Goal: Book appointment/travel/reservation

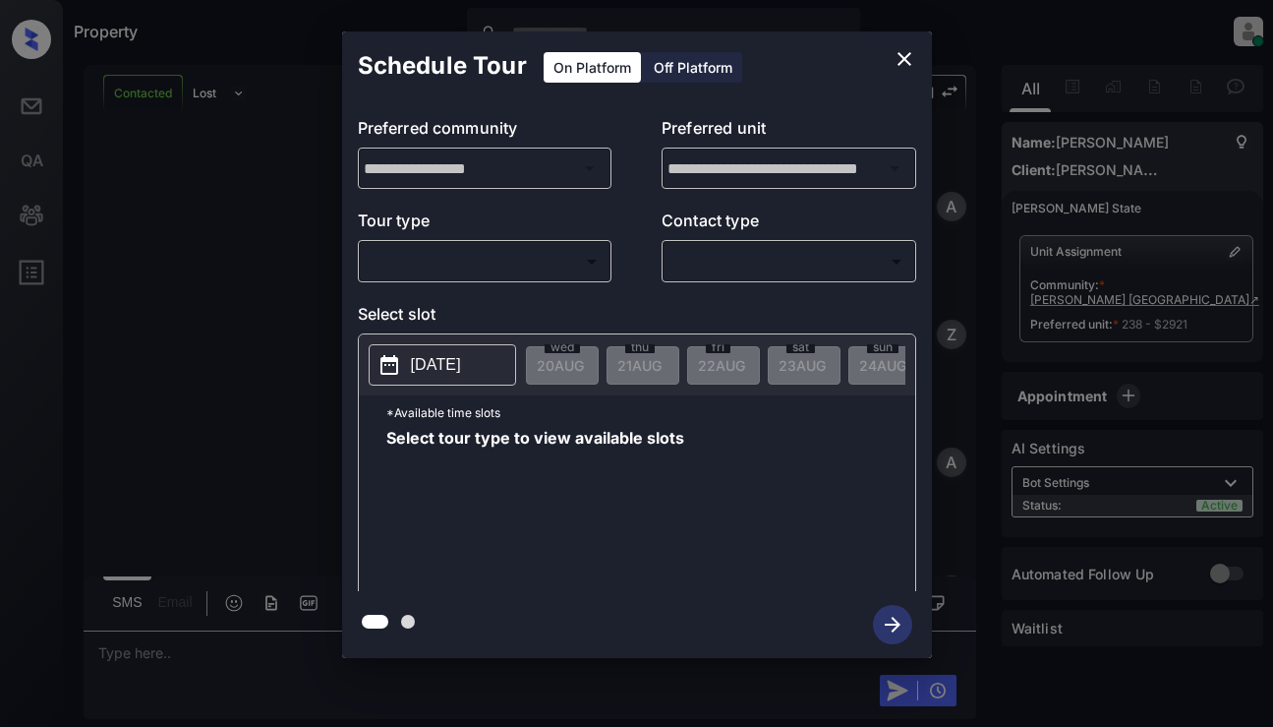
click at [484, 247] on body "Property [PERSON_NAME] Online Set yourself offline Set yourself on break Profil…" at bounding box center [636, 363] width 1273 height 727
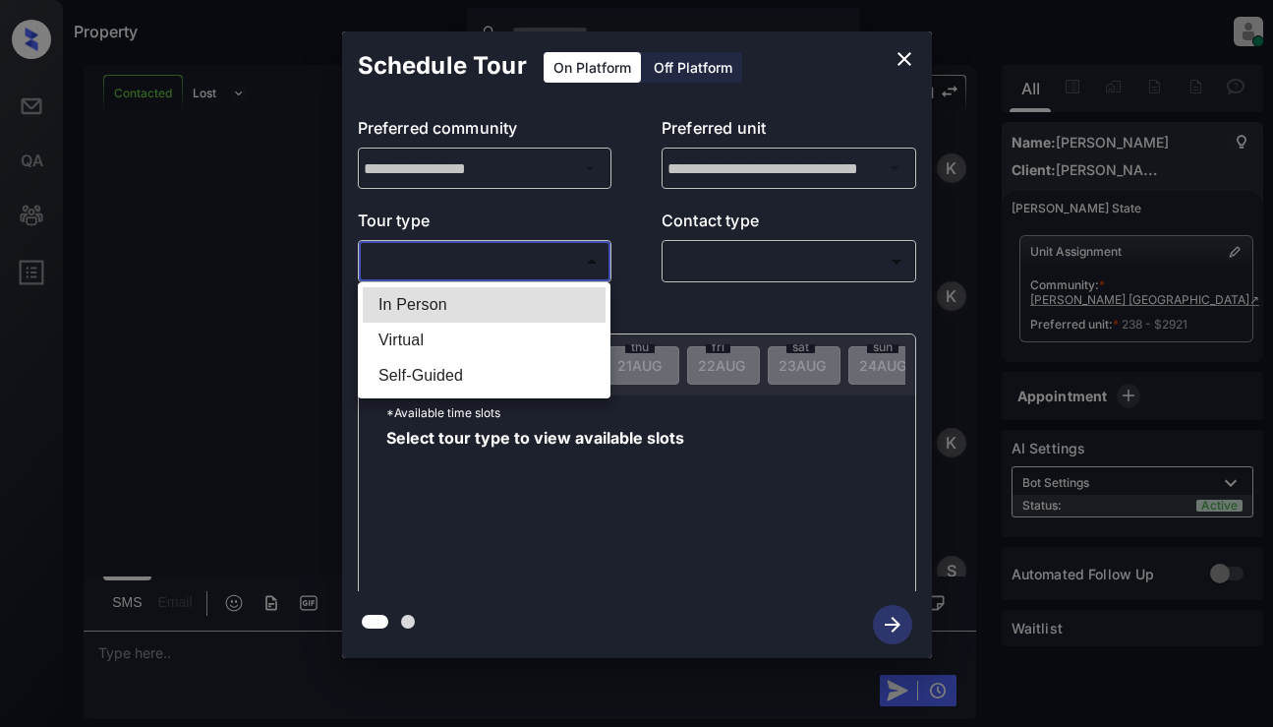
click at [488, 290] on li "In Person" at bounding box center [484, 304] width 243 height 35
type input "********"
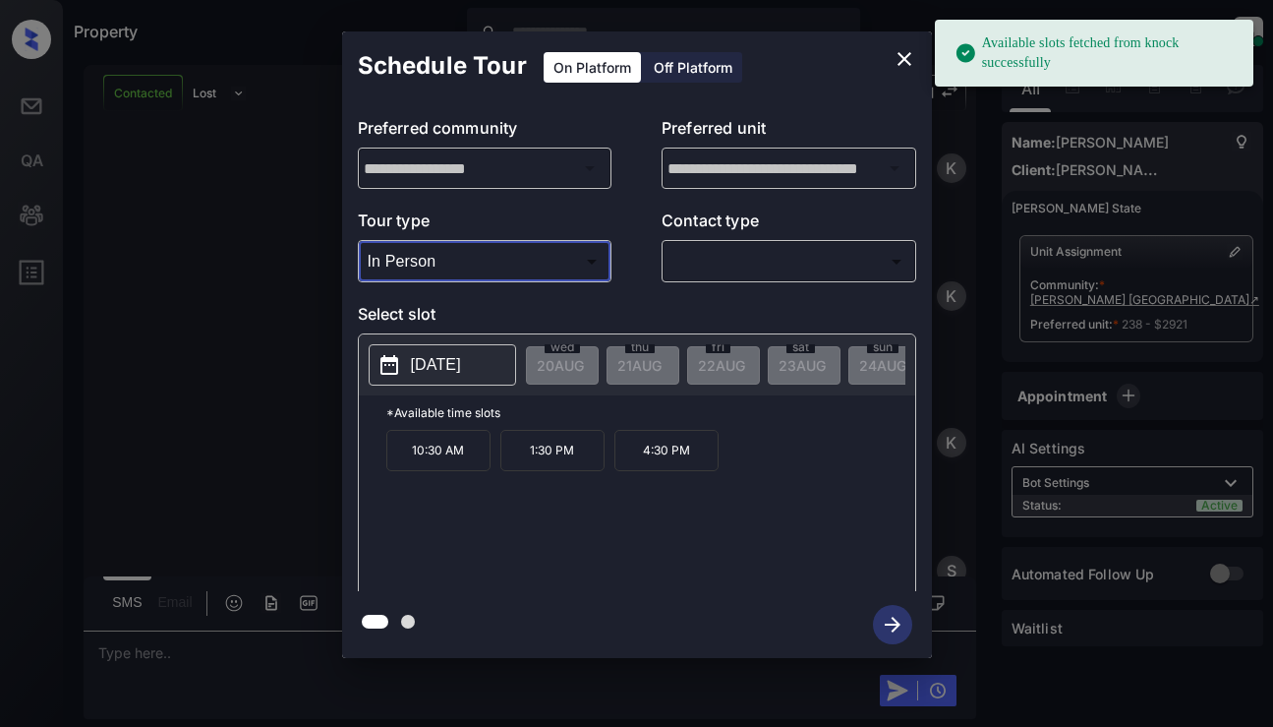
click at [494, 358] on button "[DATE]" at bounding box center [443, 364] width 148 height 41
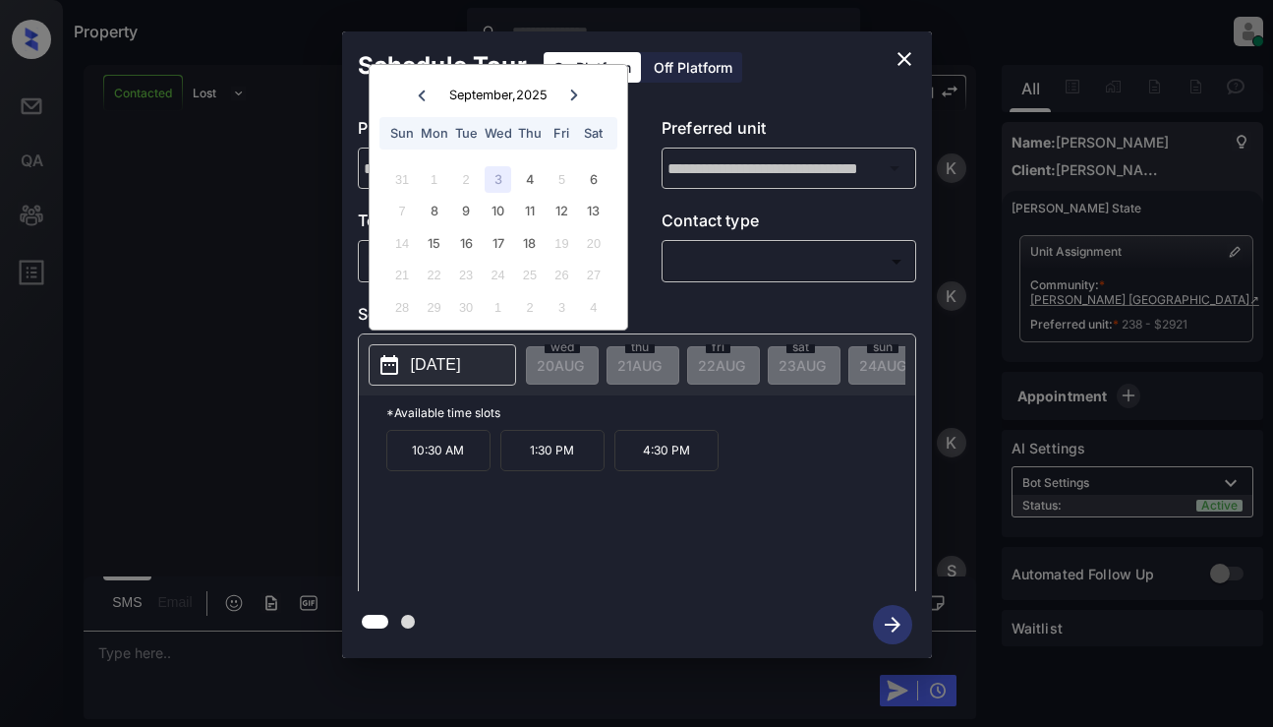
click at [901, 58] on icon "close" at bounding box center [905, 59] width 24 height 24
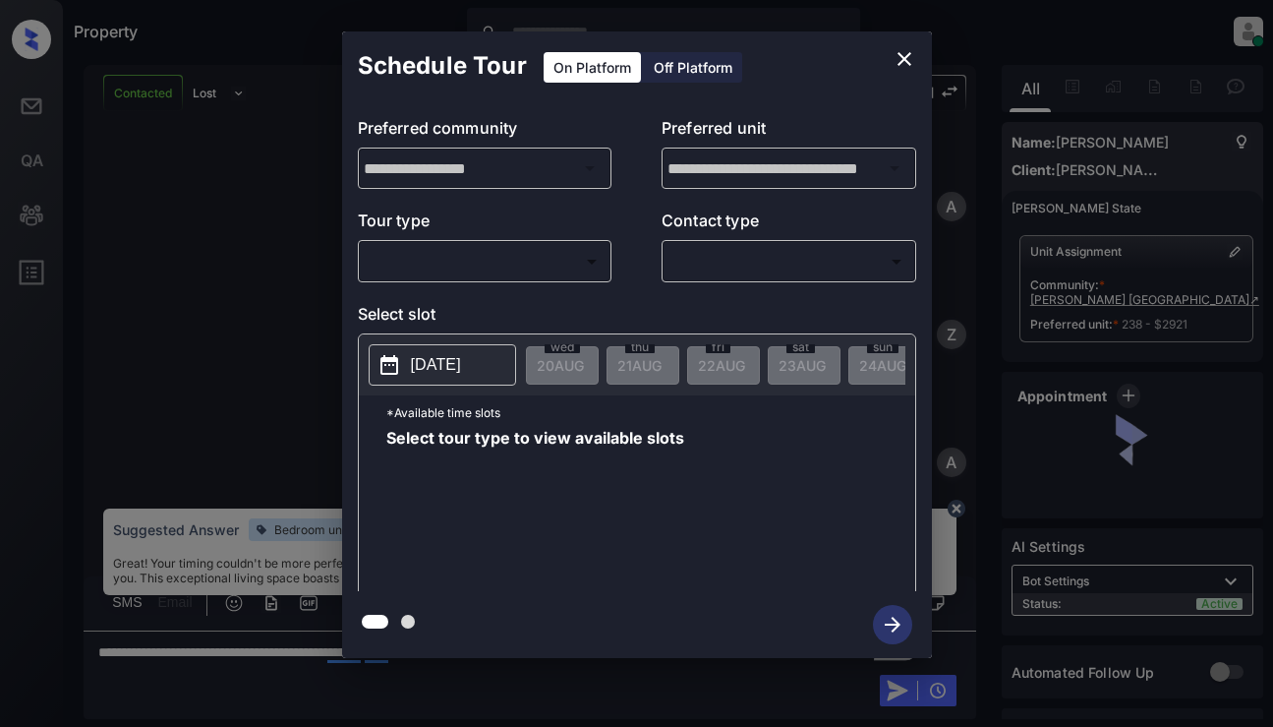
scroll to position [5186, 0]
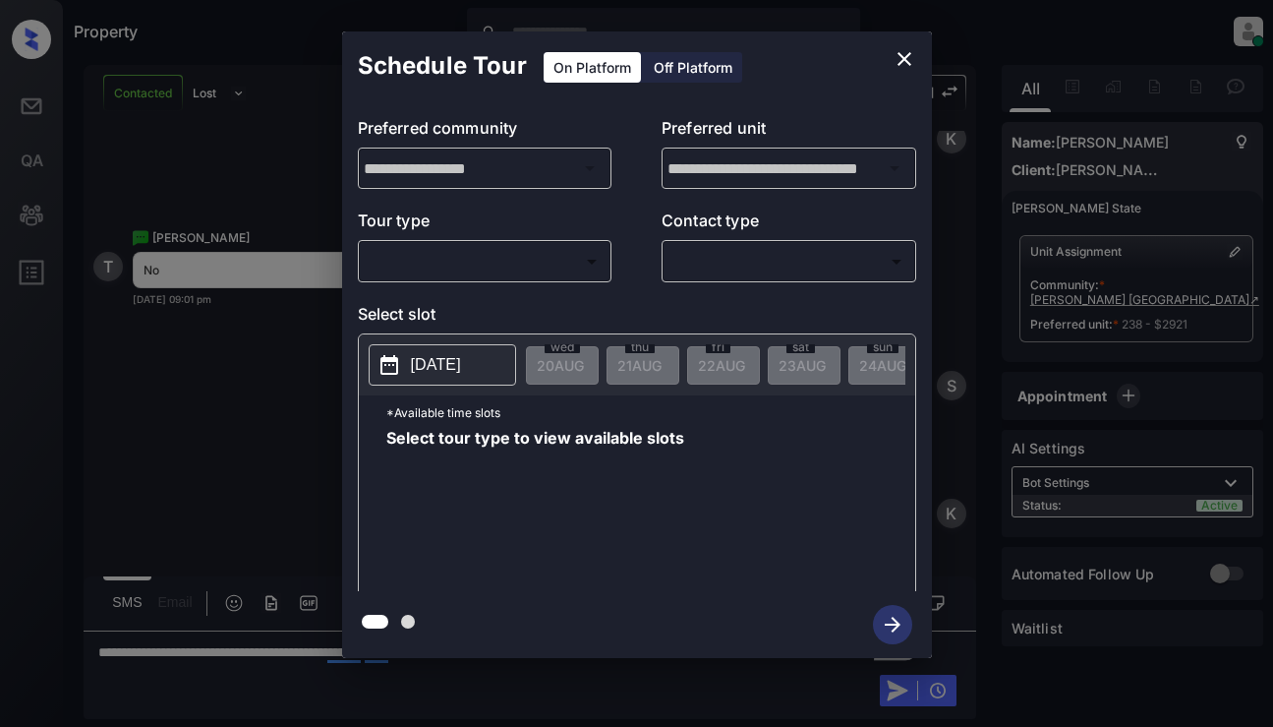
click at [533, 267] on body "Property [PERSON_NAME] Online Set yourself offline Set yourself on break Profil…" at bounding box center [636, 363] width 1273 height 727
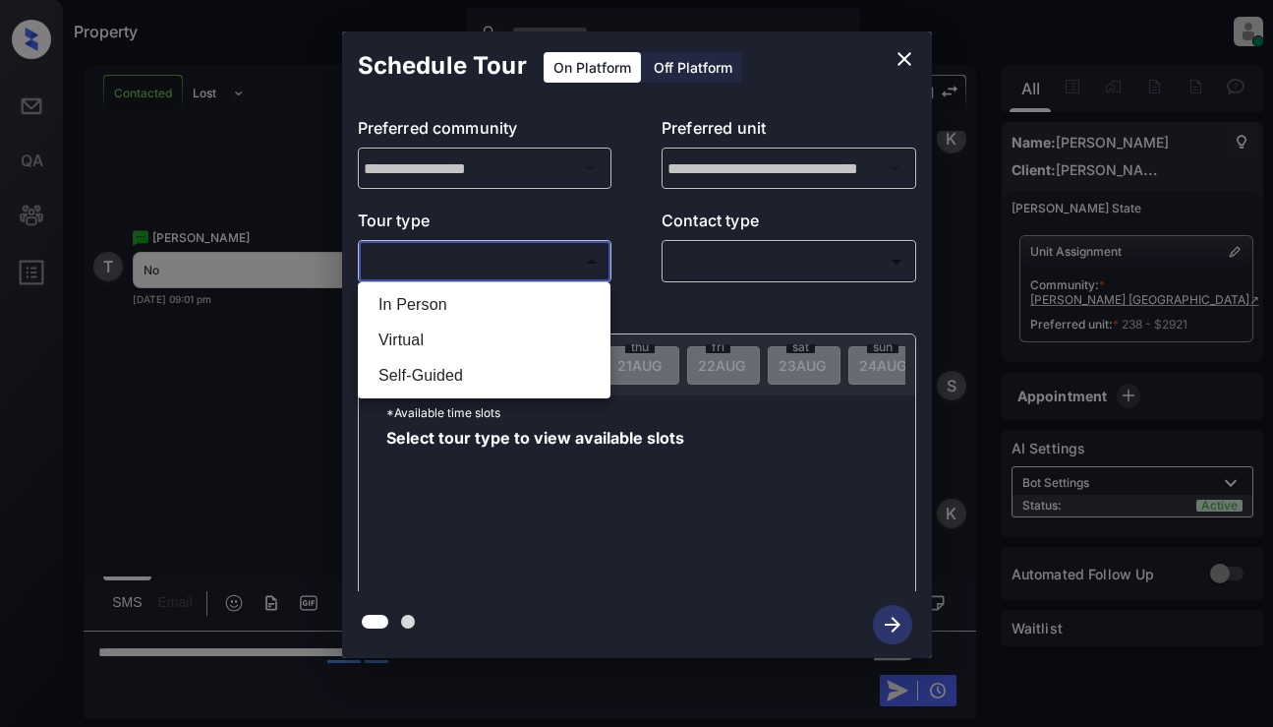
click at [509, 302] on li "In Person" at bounding box center [484, 304] width 243 height 35
type input "********"
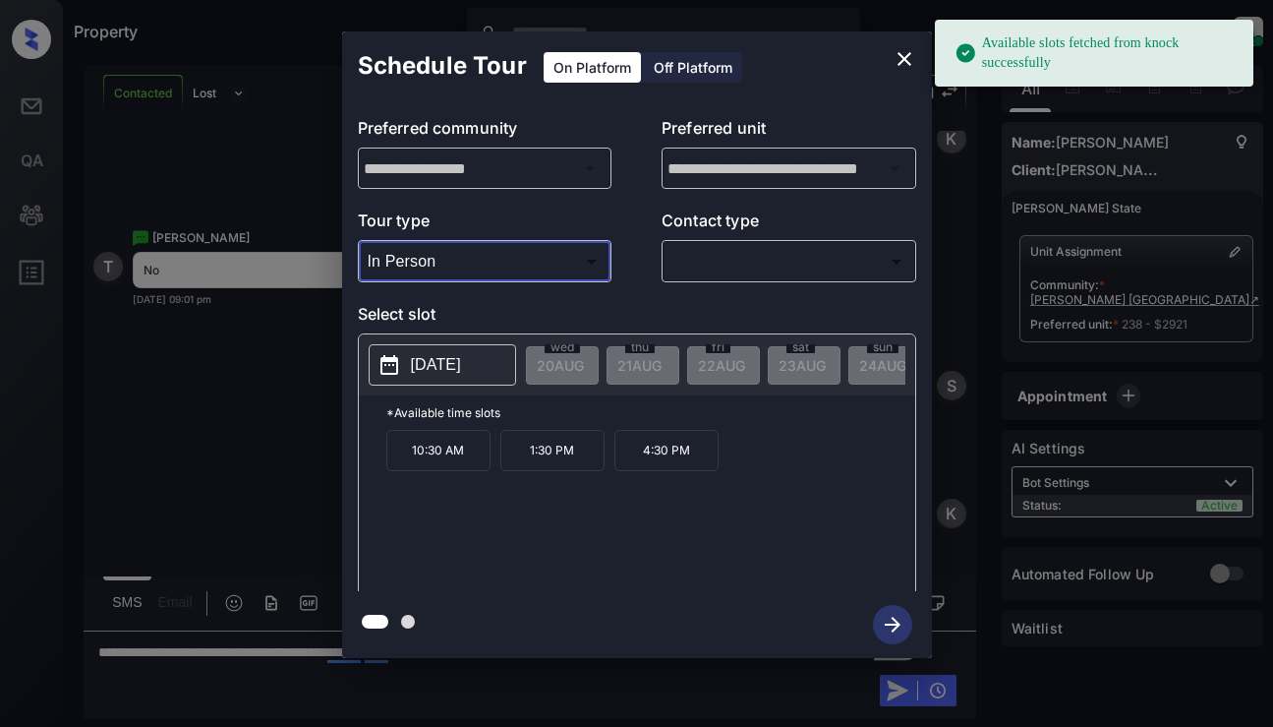
click at [451, 375] on p "[DATE]" at bounding box center [436, 365] width 50 height 24
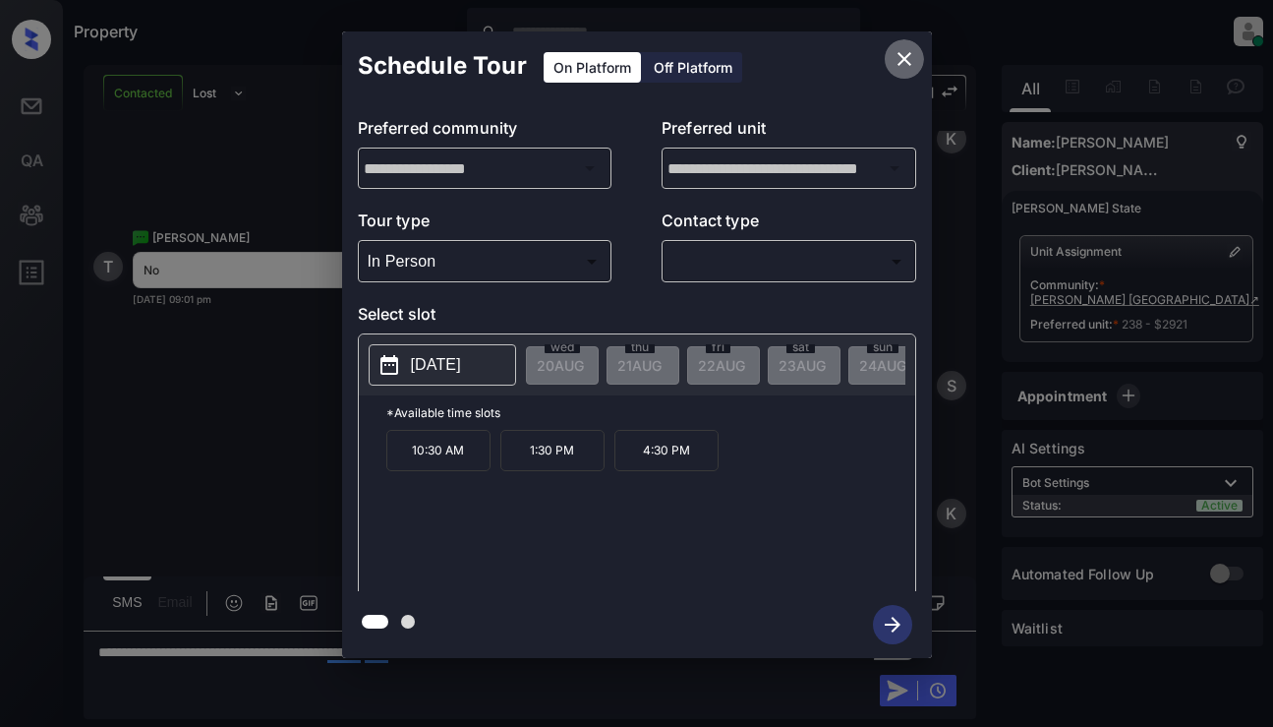
click at [897, 56] on icon "close" at bounding box center [905, 59] width 24 height 24
